Goal: Navigation & Orientation: Find specific page/section

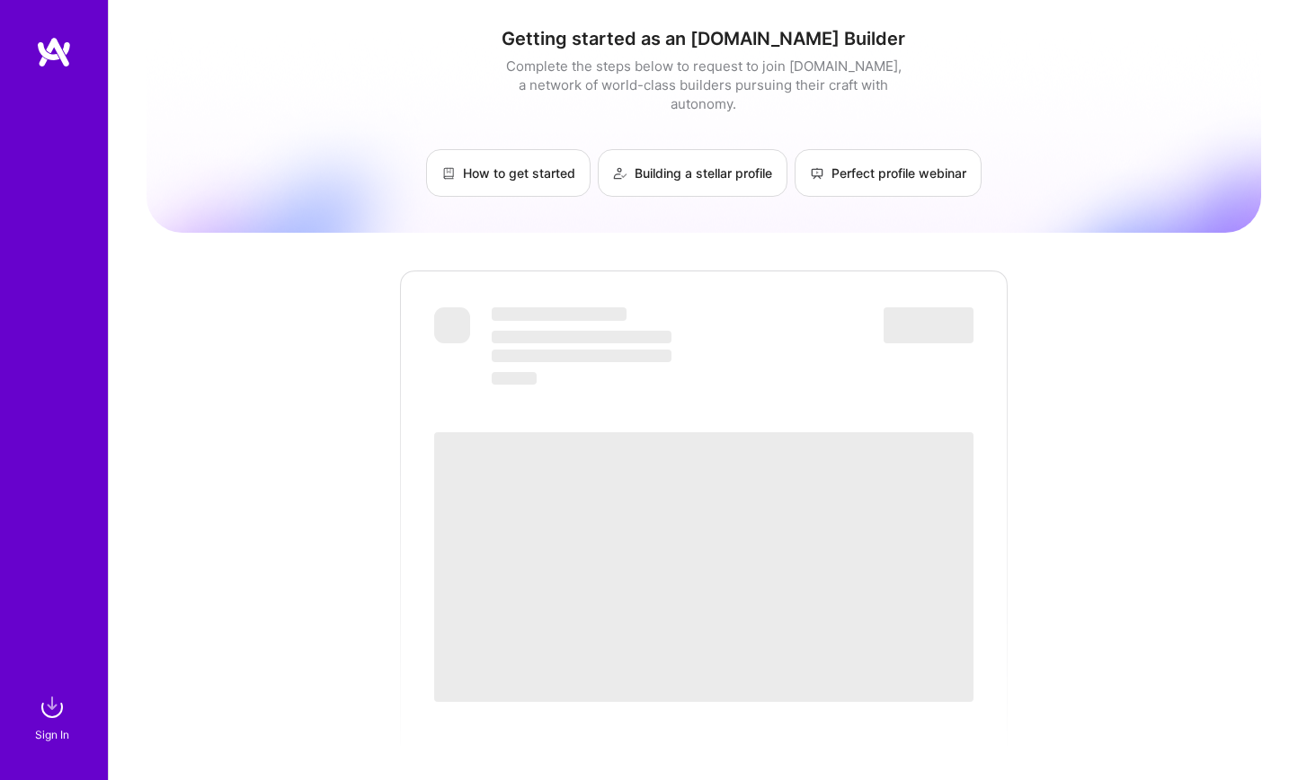
click at [40, 61] on img at bounding box center [54, 52] width 36 height 32
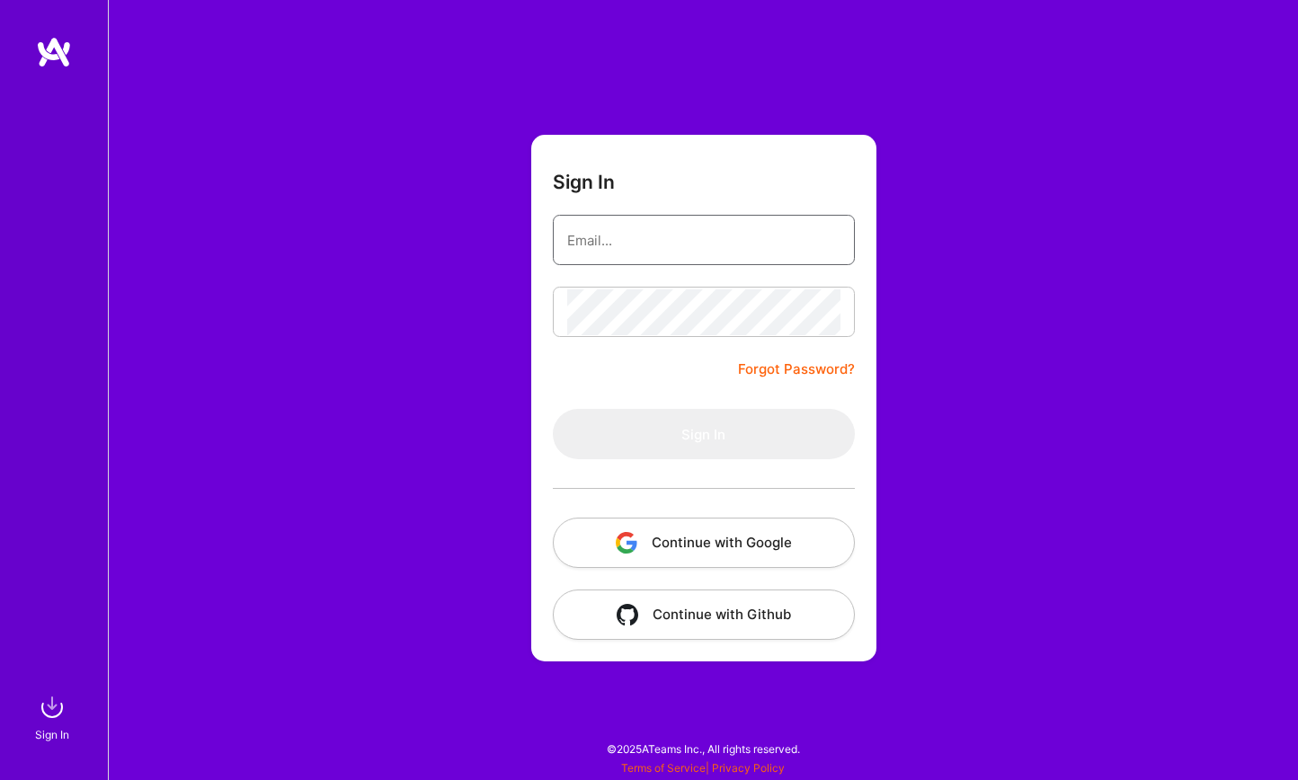
click at [650, 246] on input "email" at bounding box center [703, 241] width 273 height 46
type input "[EMAIL_ADDRESS][DOMAIN_NAME]"
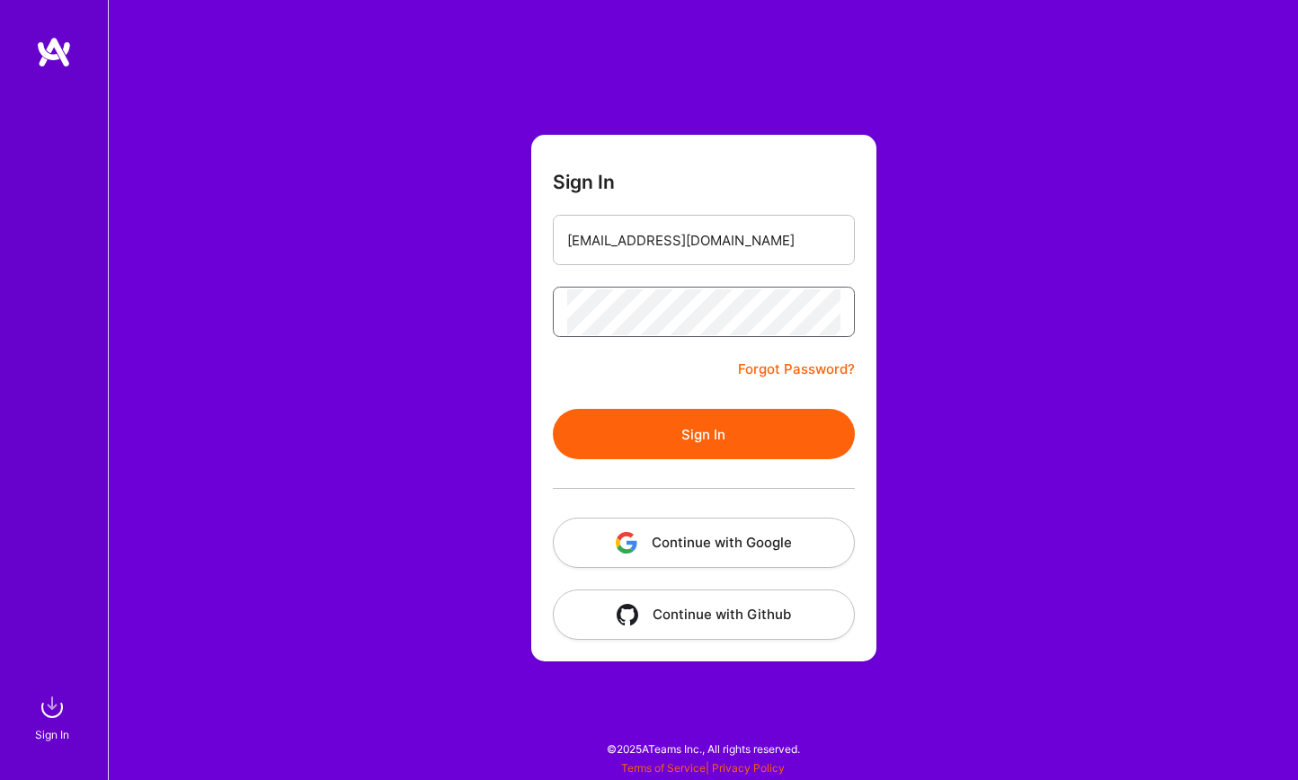
click at [553, 409] on button "Sign In" at bounding box center [704, 434] width 302 height 50
drag, startPoint x: 706, startPoint y: 513, endPoint x: 713, endPoint y: 528, distance: 16.1
click at [706, 513] on div at bounding box center [704, 488] width 302 height 58
click at [713, 528] on button "Continue with Google" at bounding box center [704, 543] width 302 height 50
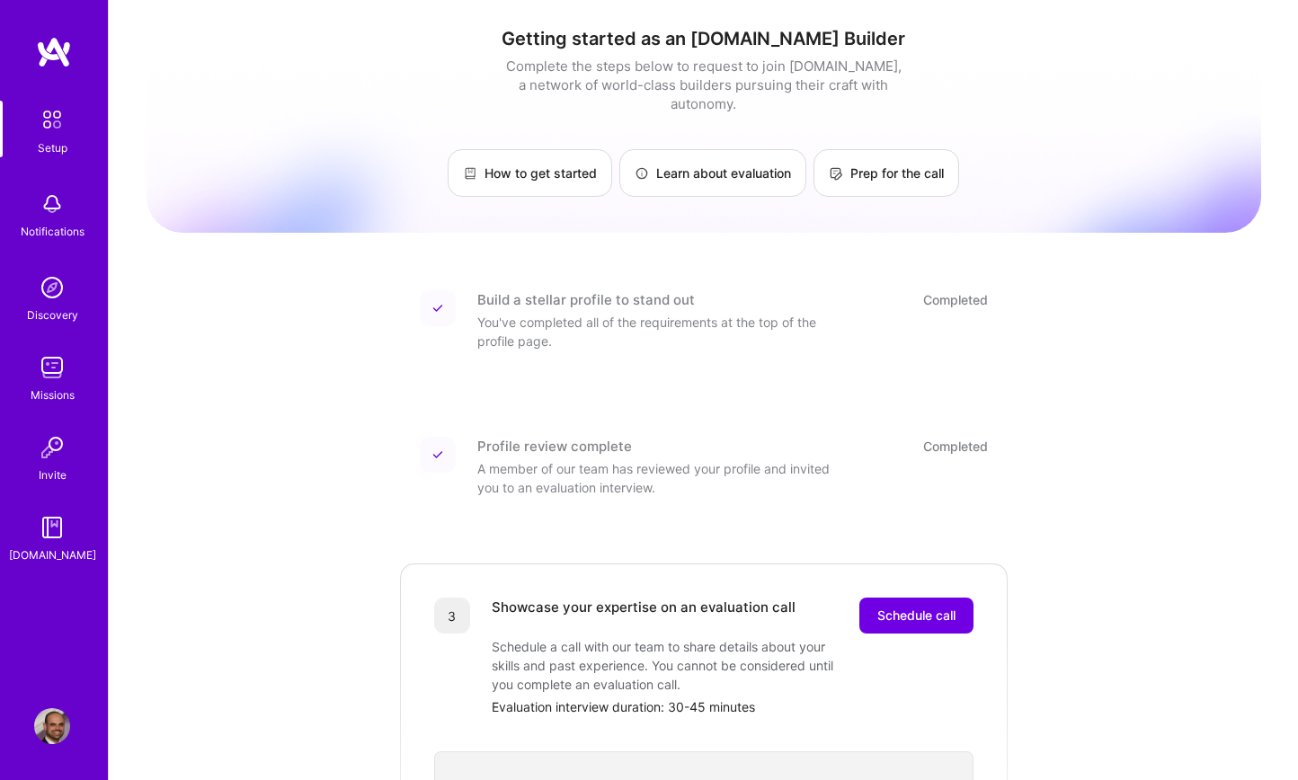
scroll to position [15, 0]
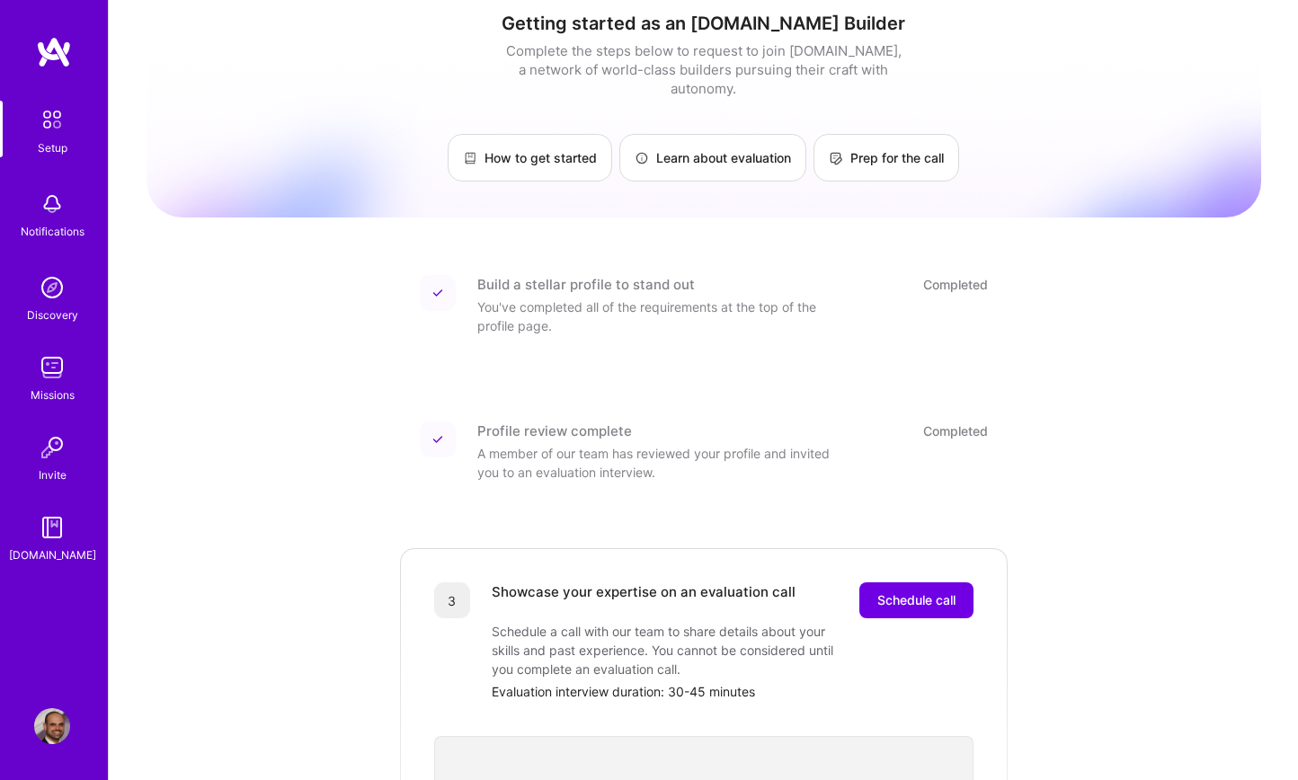
click at [60, 381] on img at bounding box center [52, 368] width 36 height 36
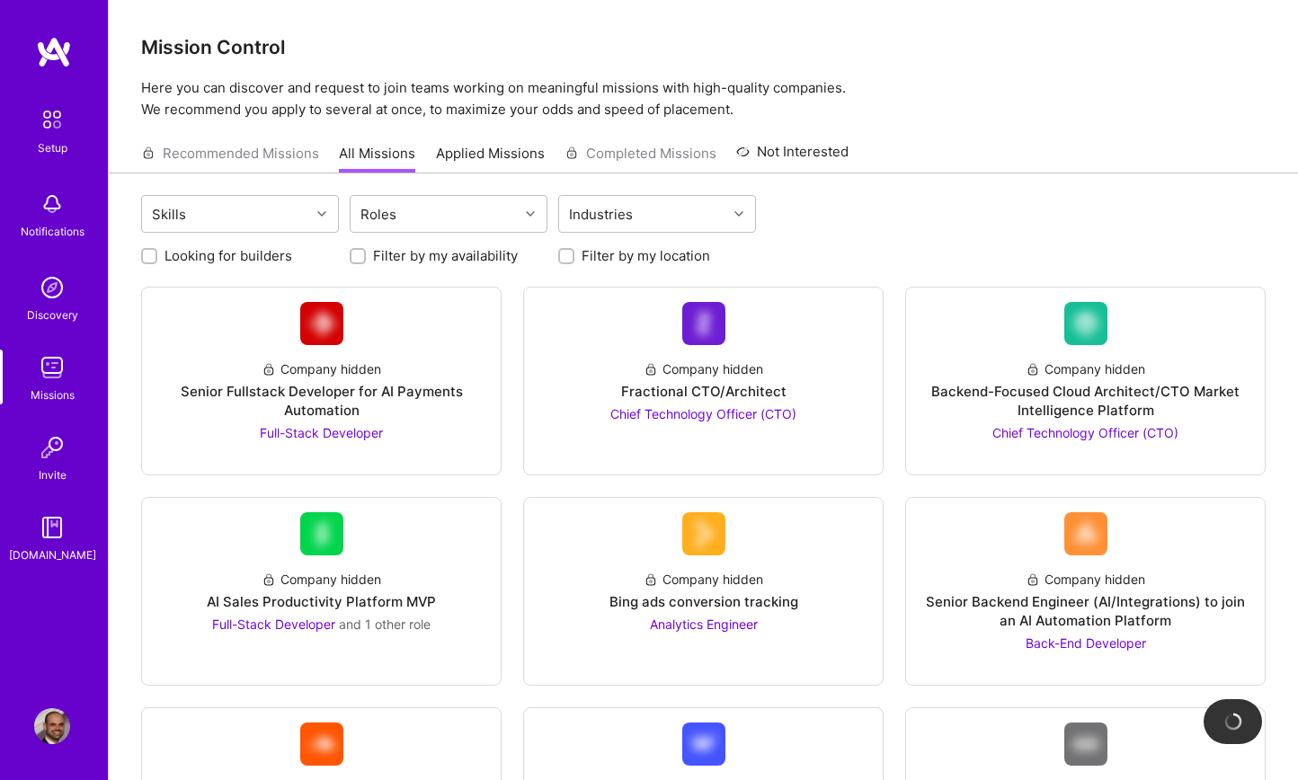
click at [59, 61] on img at bounding box center [54, 52] width 36 height 32
click at [44, 527] on img at bounding box center [52, 528] width 36 height 36
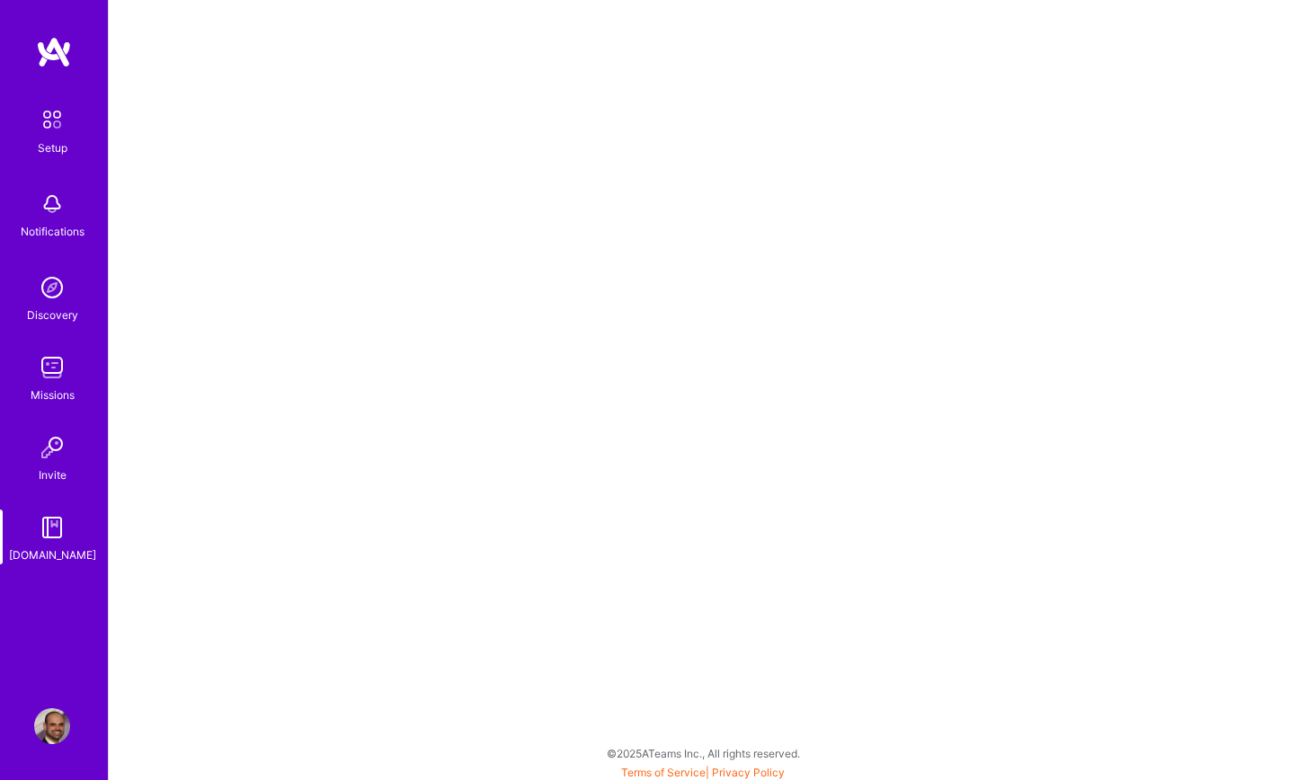
click at [54, 276] on img at bounding box center [52, 288] width 36 height 36
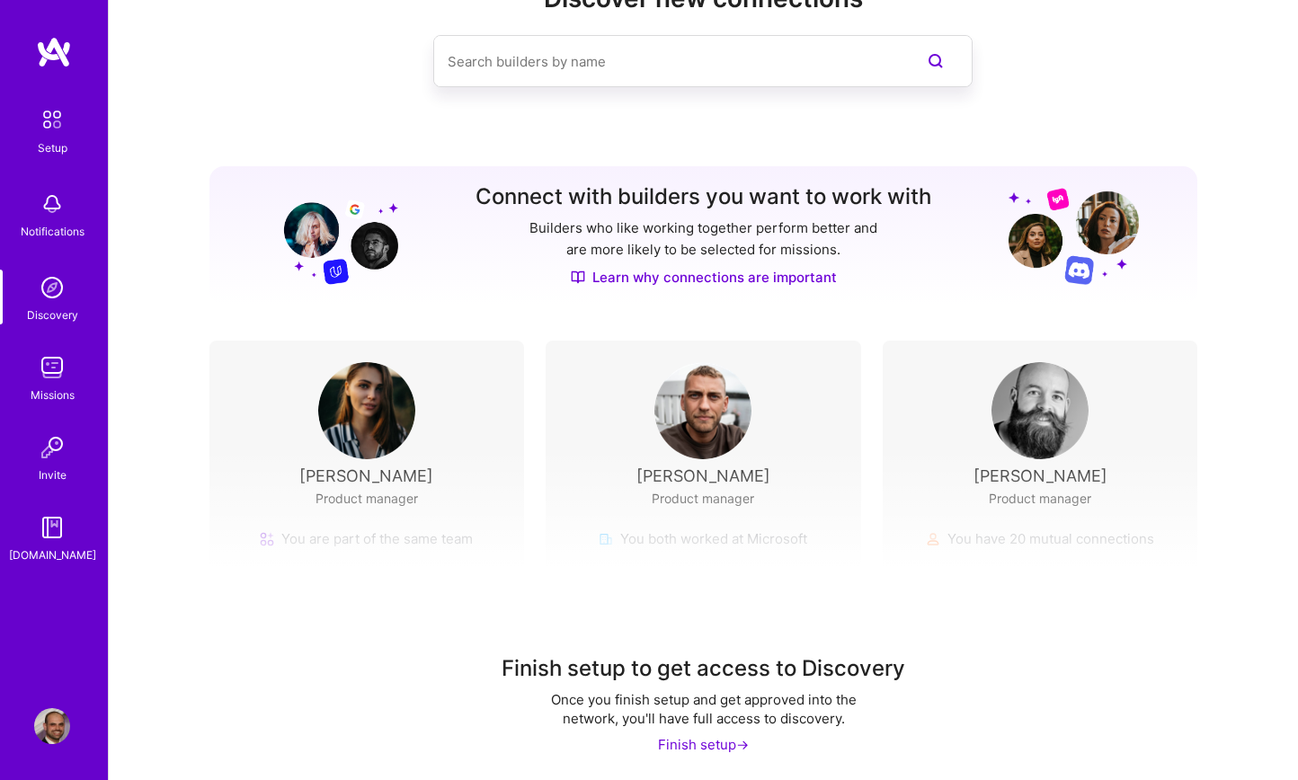
scroll to position [73, 0]
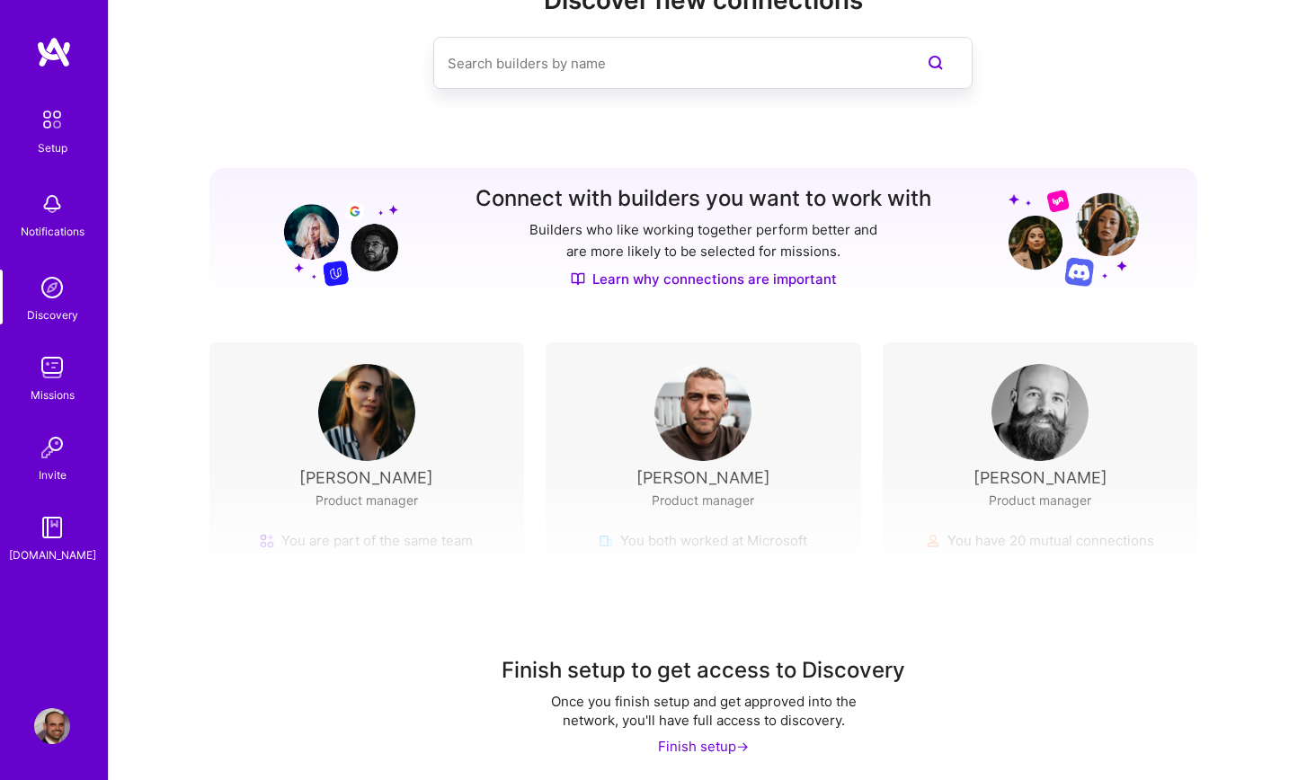
click at [50, 109] on img at bounding box center [52, 120] width 38 height 38
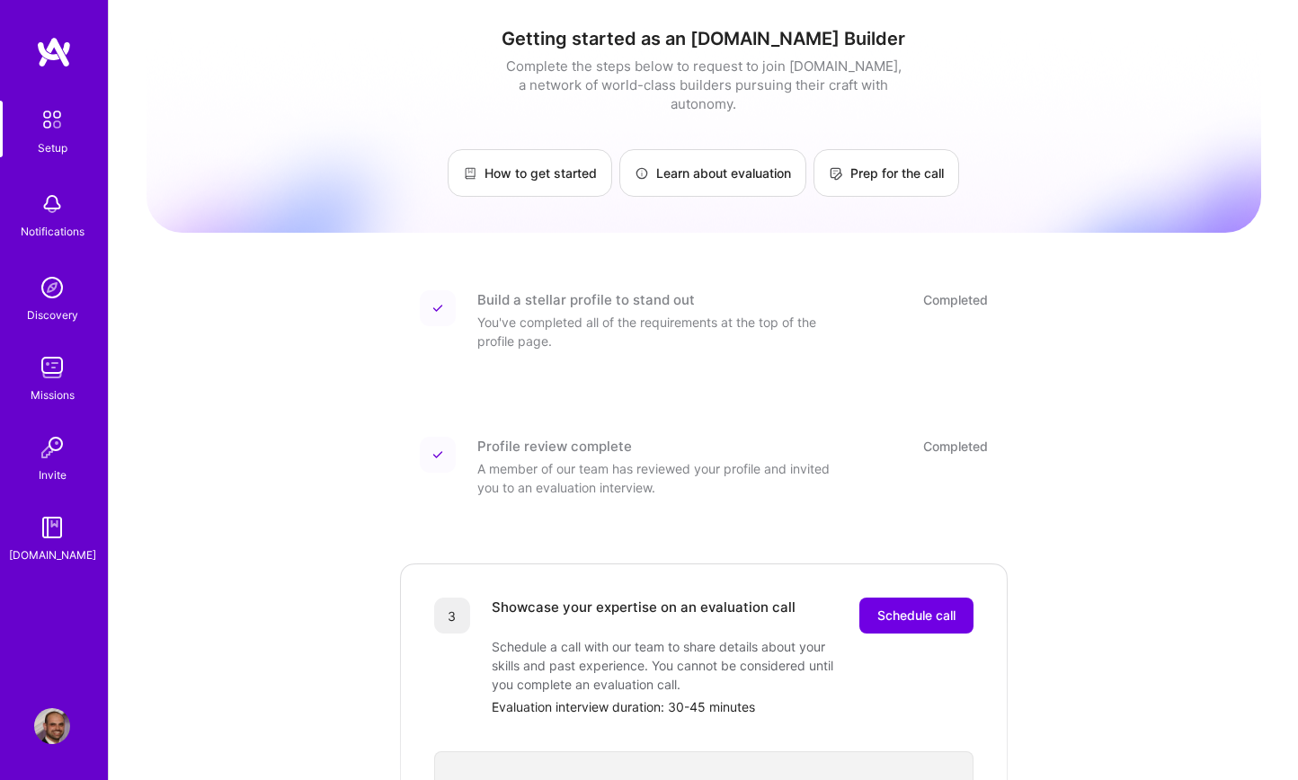
click at [55, 206] on img at bounding box center [52, 204] width 36 height 36
click at [41, 290] on img at bounding box center [52, 288] width 36 height 36
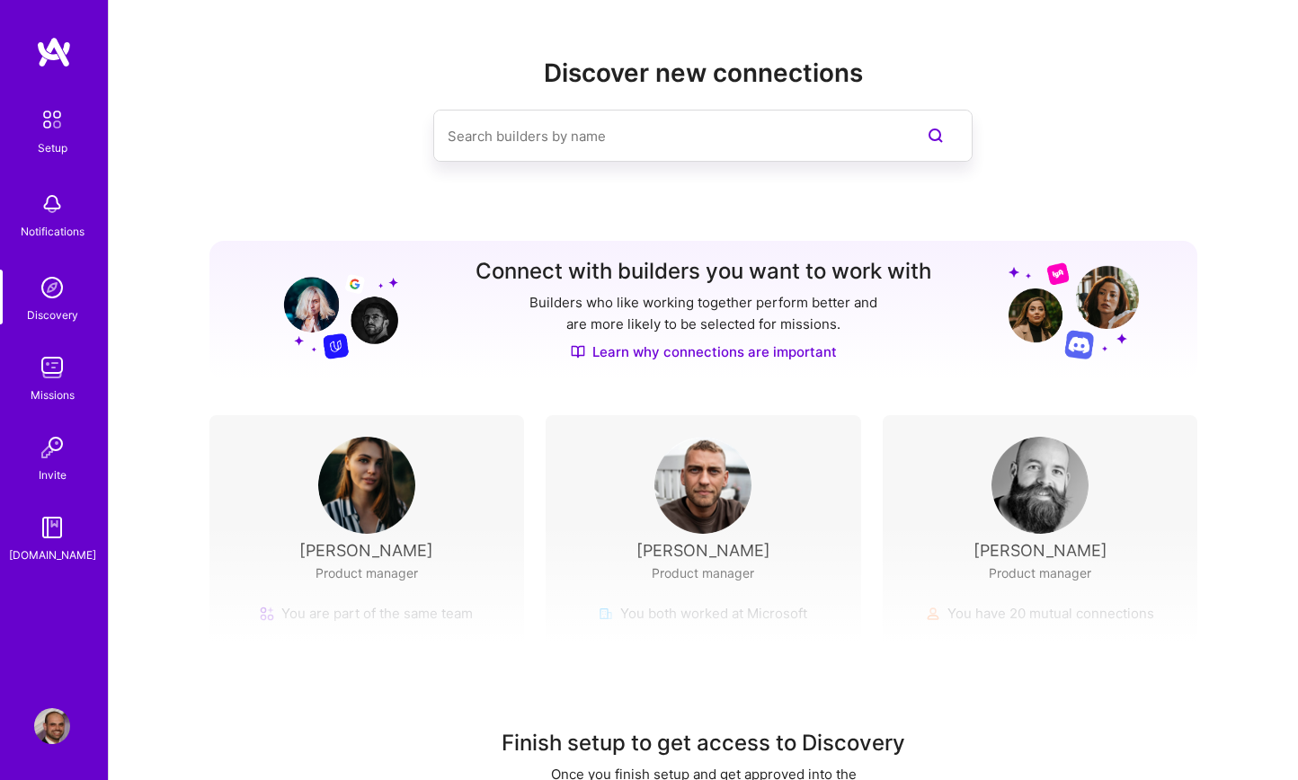
click at [49, 62] on img at bounding box center [54, 52] width 36 height 32
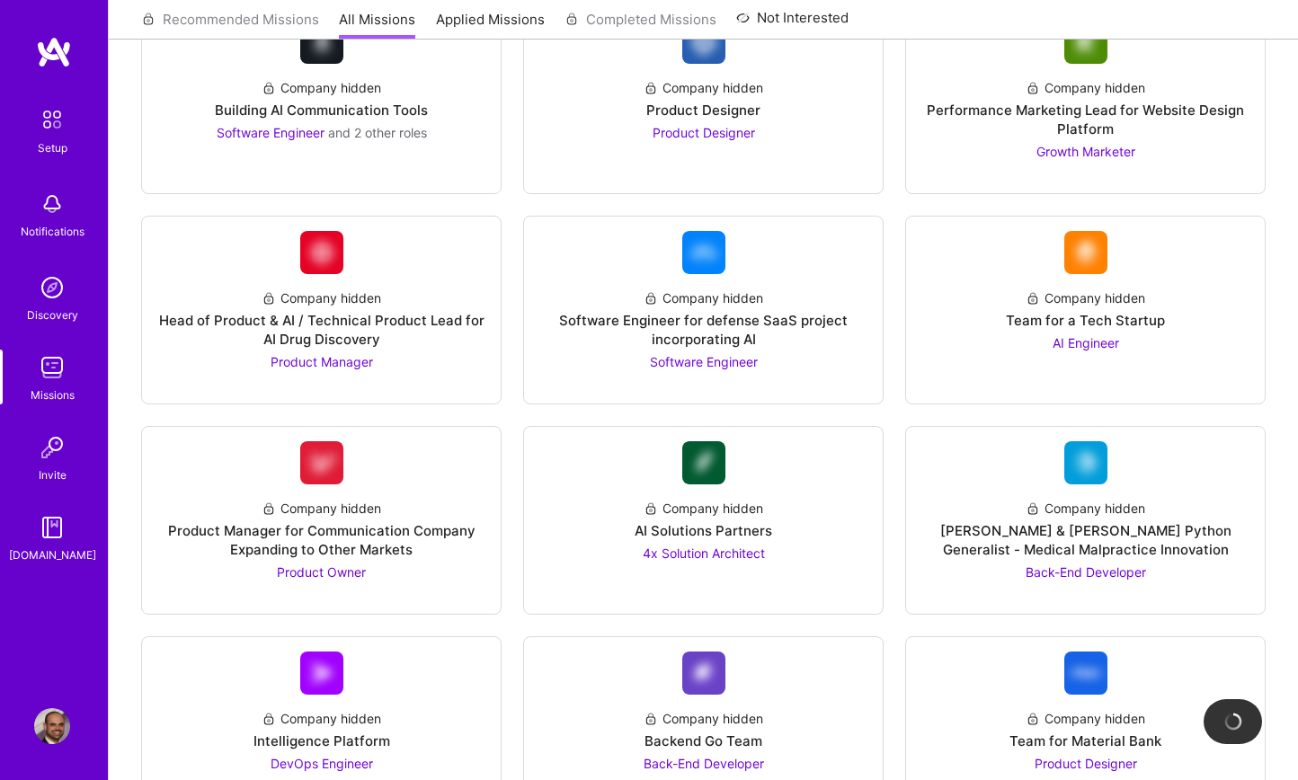
scroll to position [3201, 0]
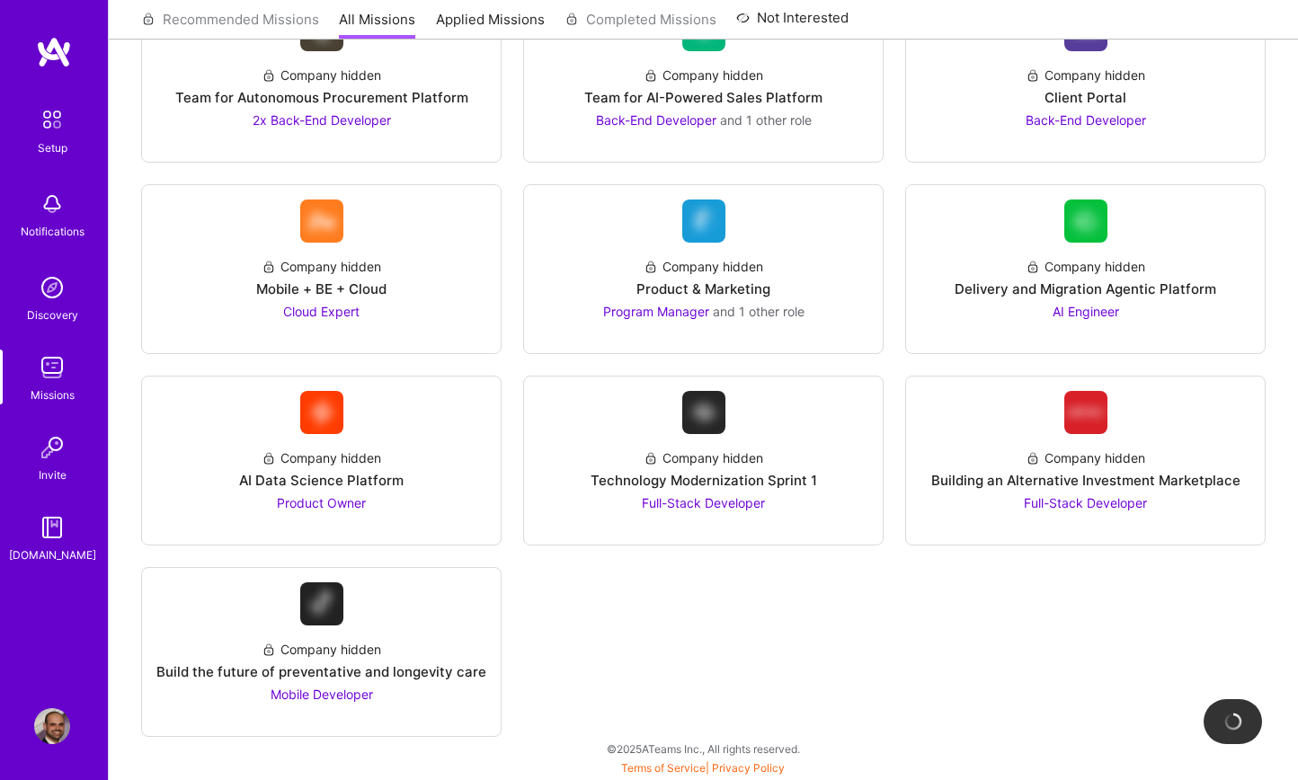
click at [55, 716] on img at bounding box center [52, 726] width 36 height 36
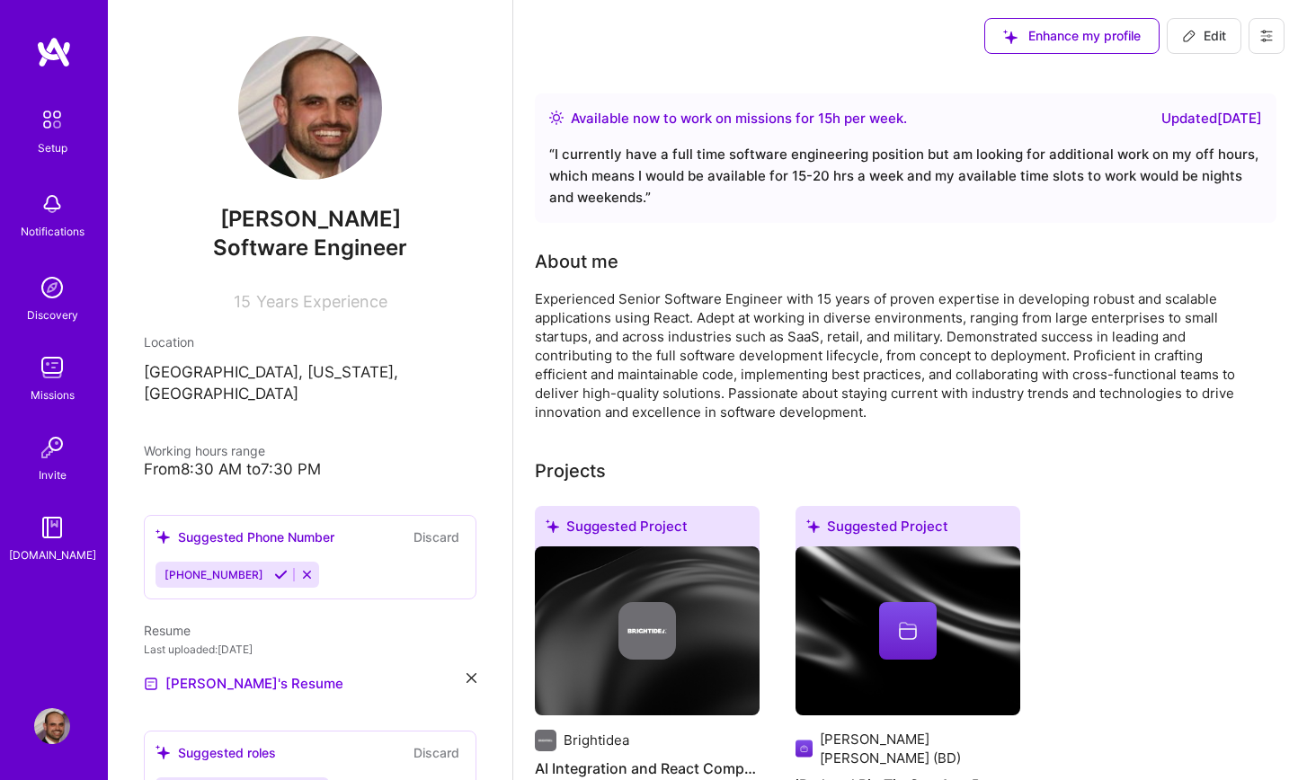
click at [60, 434] on img at bounding box center [52, 448] width 36 height 36
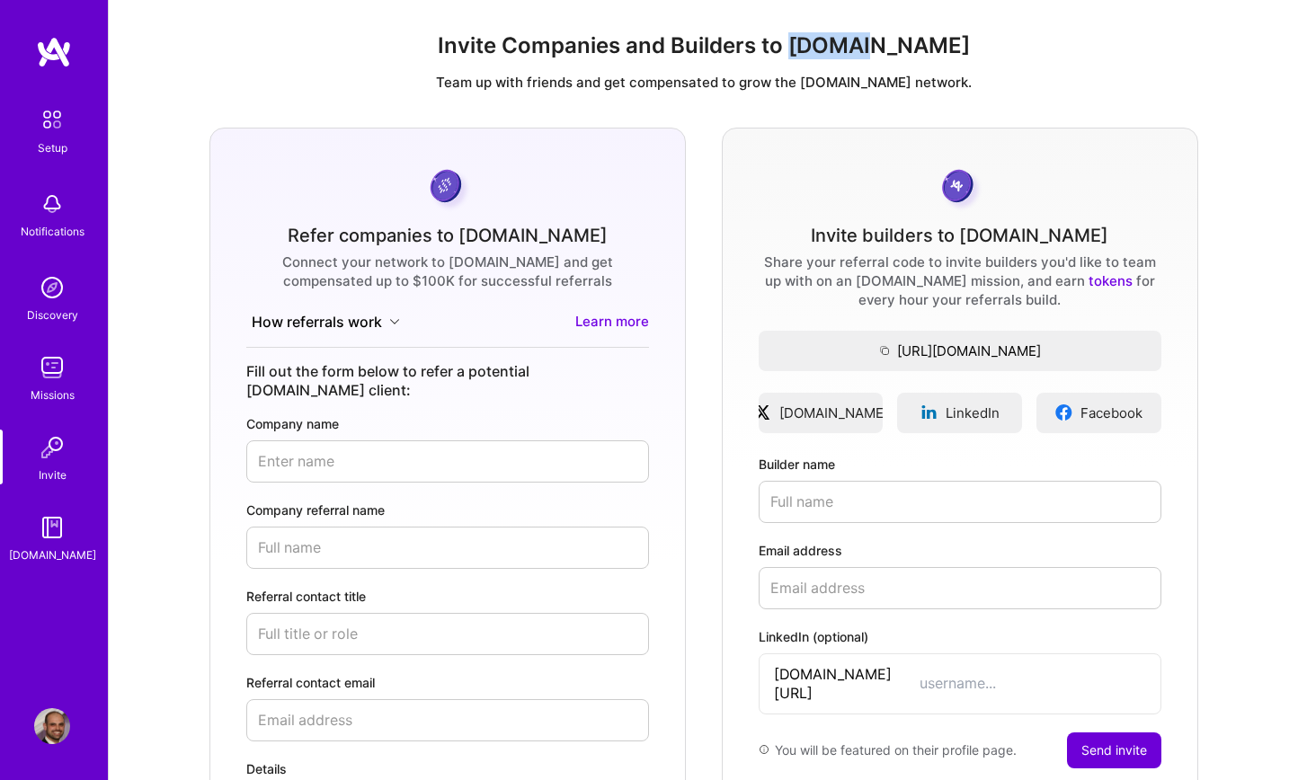
drag, startPoint x: 838, startPoint y: 49, endPoint x: 948, endPoint y: 46, distance: 110.6
click at [948, 46] on h1 "Invite Companies and Builders to [DOMAIN_NAME]" at bounding box center [703, 46] width 1160 height 26
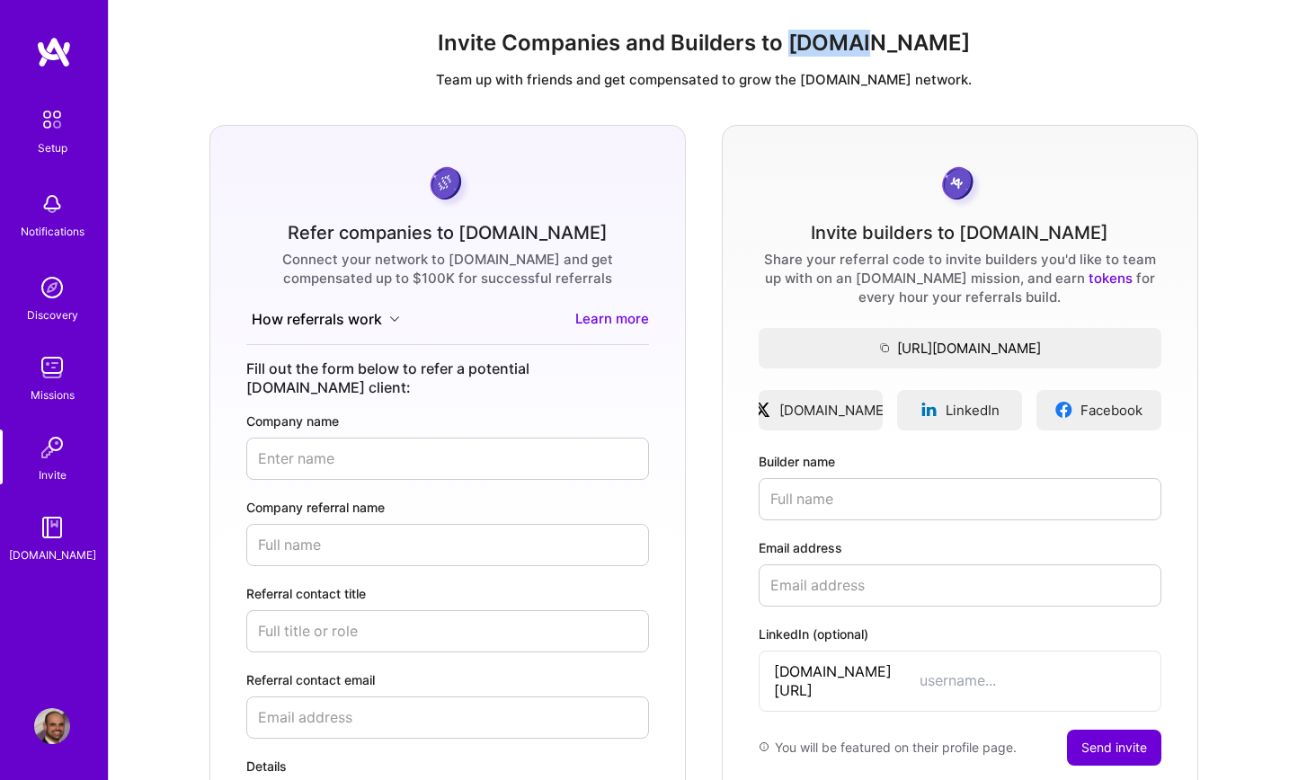
copy h1 "[DOMAIN_NAME]"
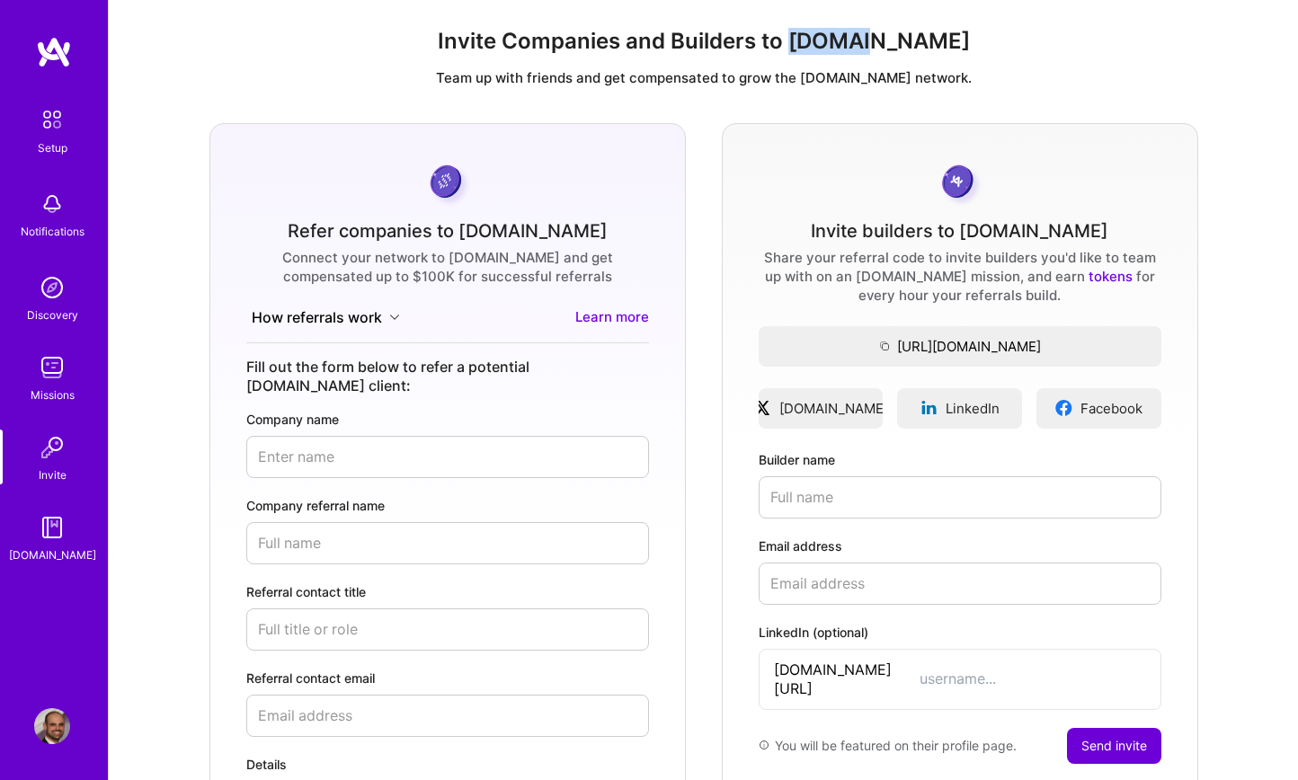
scroll to position [2, 0]
